Goal: Register for event/course

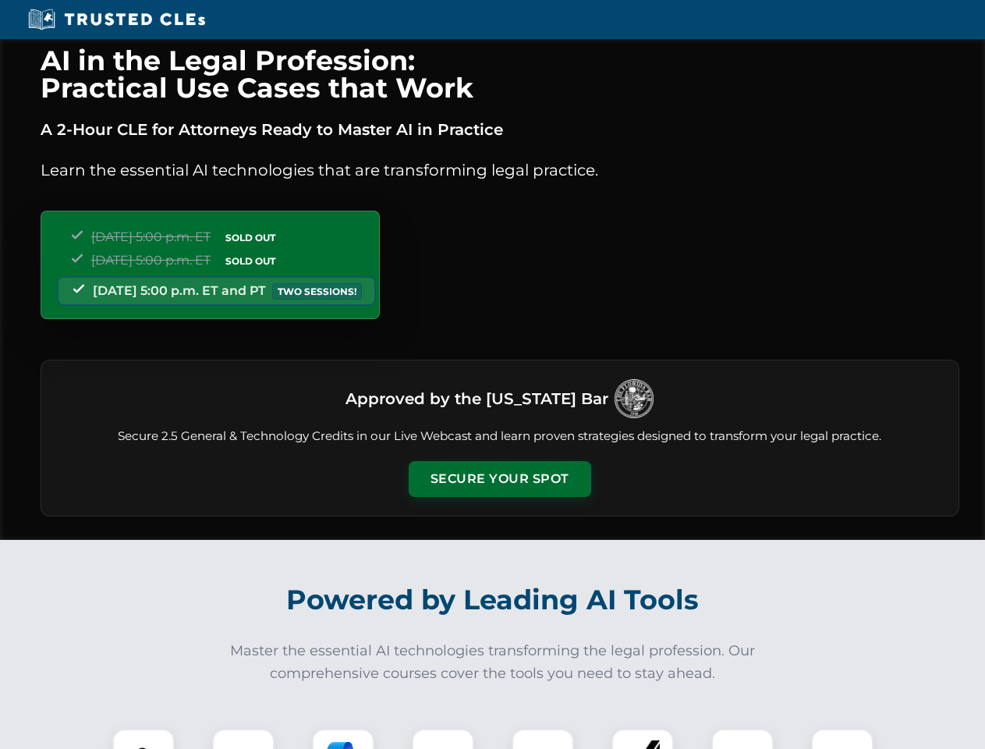
click at [499, 479] on button "Secure Your Spot" at bounding box center [500, 479] width 183 height 36
click at [144, 739] on img at bounding box center [143, 759] width 45 height 45
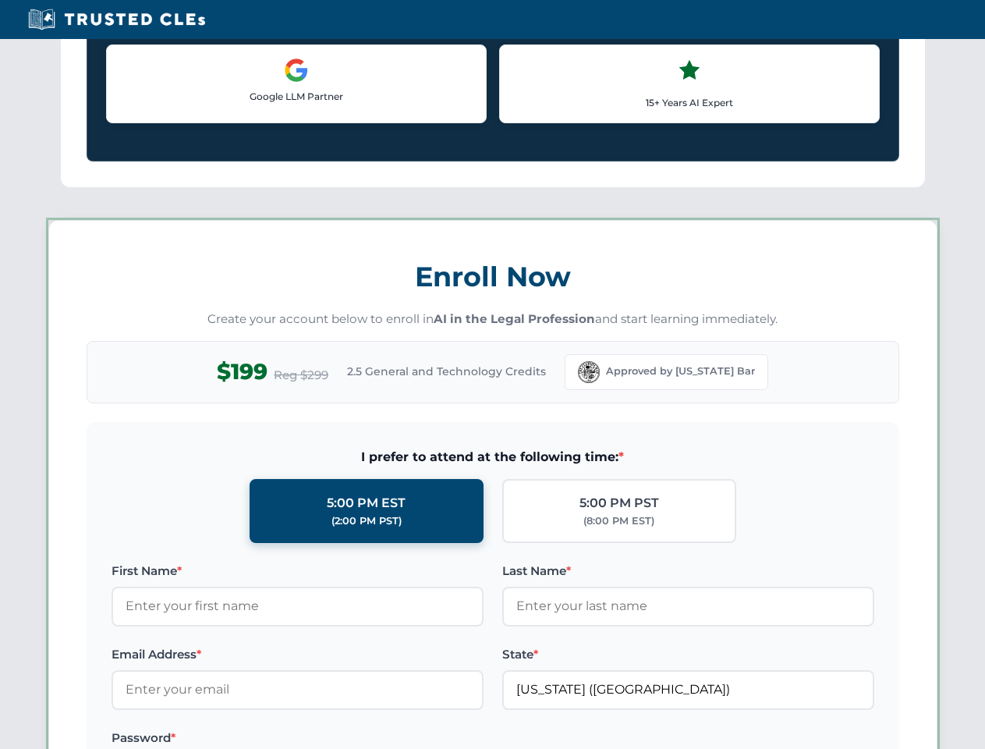
click at [343, 739] on label "Password *" at bounding box center [298, 738] width 372 height 19
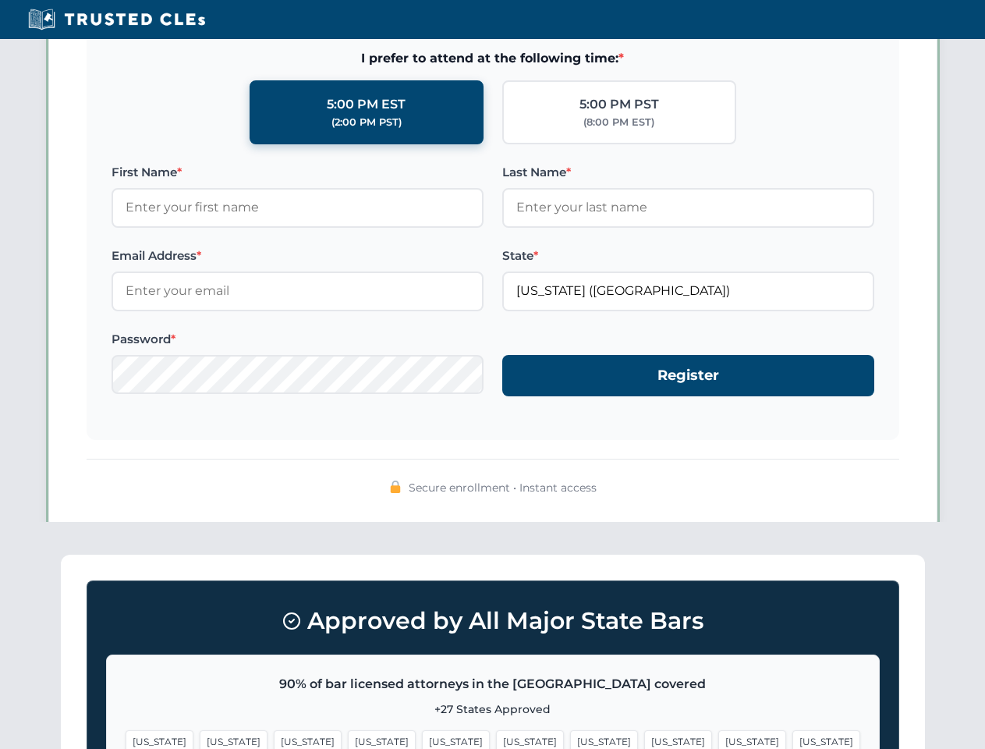
click at [719, 739] on span "[US_STATE]" at bounding box center [753, 741] width 68 height 23
